Goal: Find specific page/section: Find specific page/section

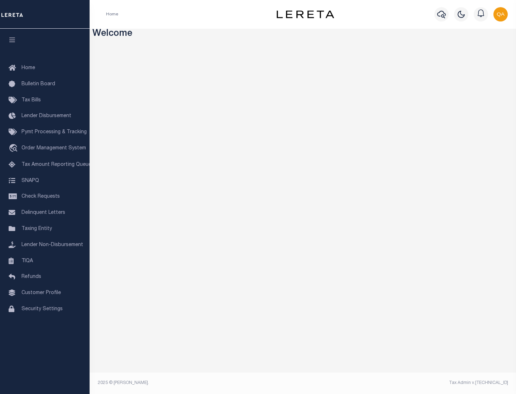
click at [45, 261] on link "TIQA" at bounding box center [45, 261] width 90 height 16
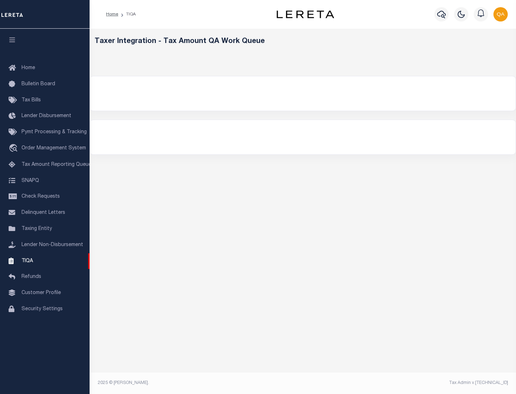
select select "200"
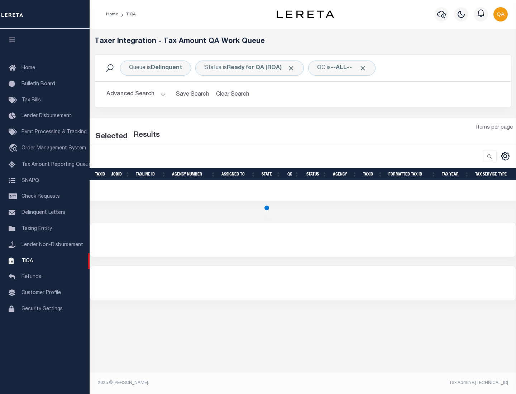
select select "200"
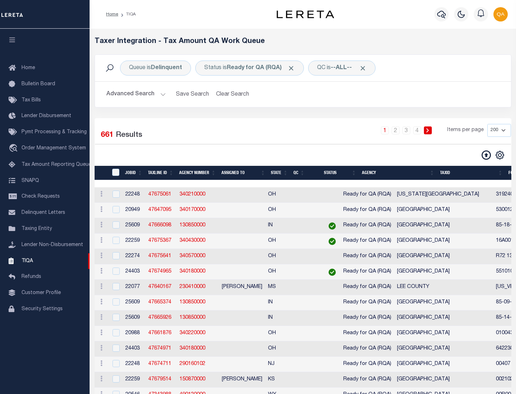
click at [293, 68] on span "Click to Remove" at bounding box center [291, 68] width 8 height 8
